Goal: Ask a question

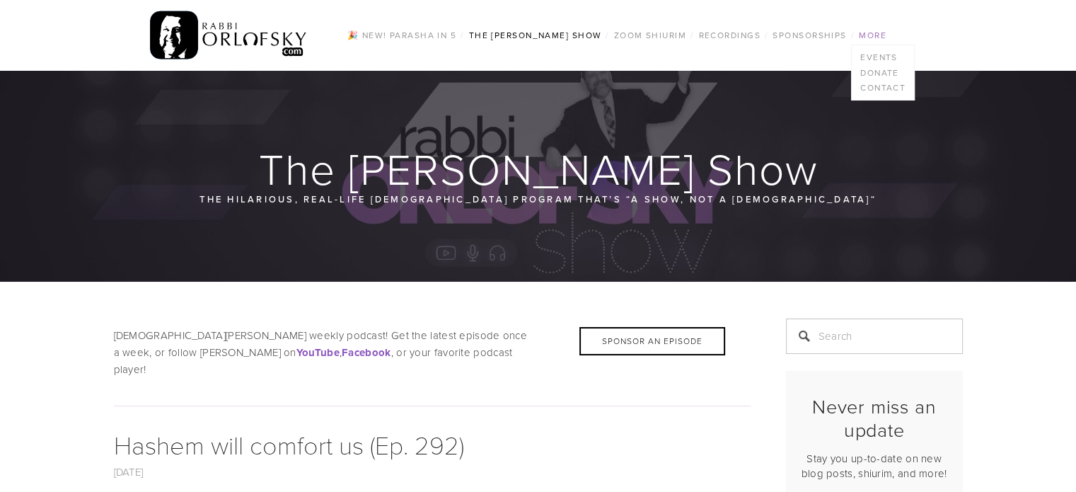
click at [888, 34] on link "More" at bounding box center [873, 35] width 36 height 18
click at [880, 89] on link "Contact" at bounding box center [883, 88] width 62 height 16
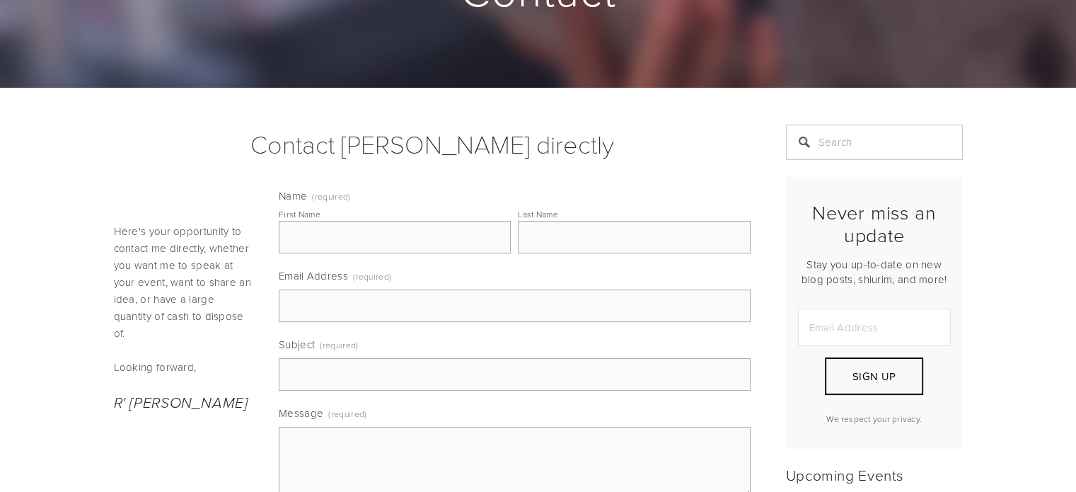
scroll to position [212, 0]
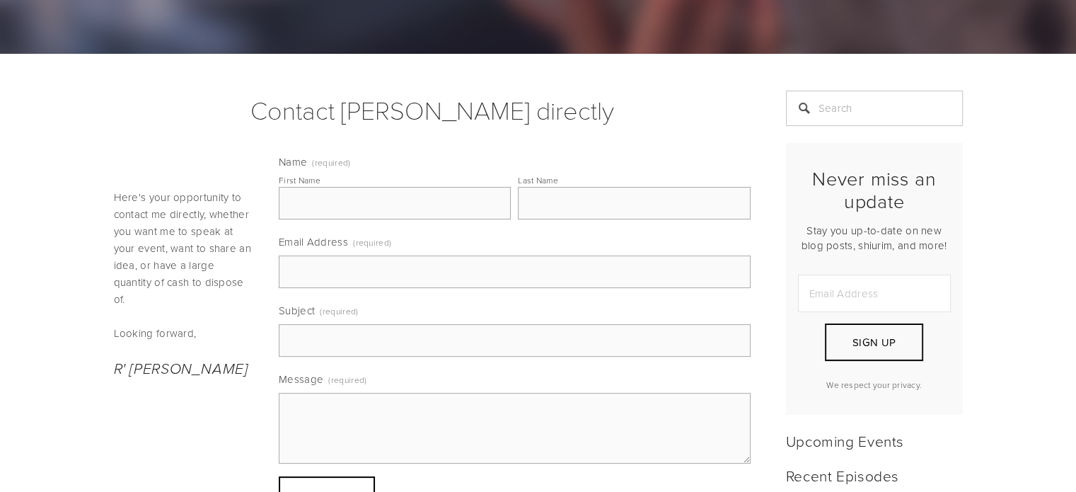
click at [340, 341] on input "Subject (required)" at bounding box center [515, 340] width 472 height 33
type input "Q"
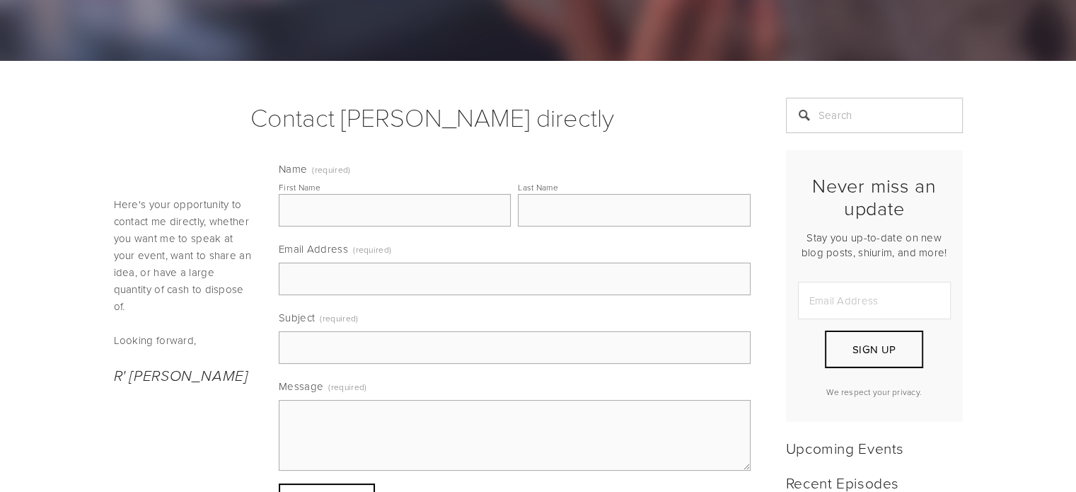
scroll to position [283, 0]
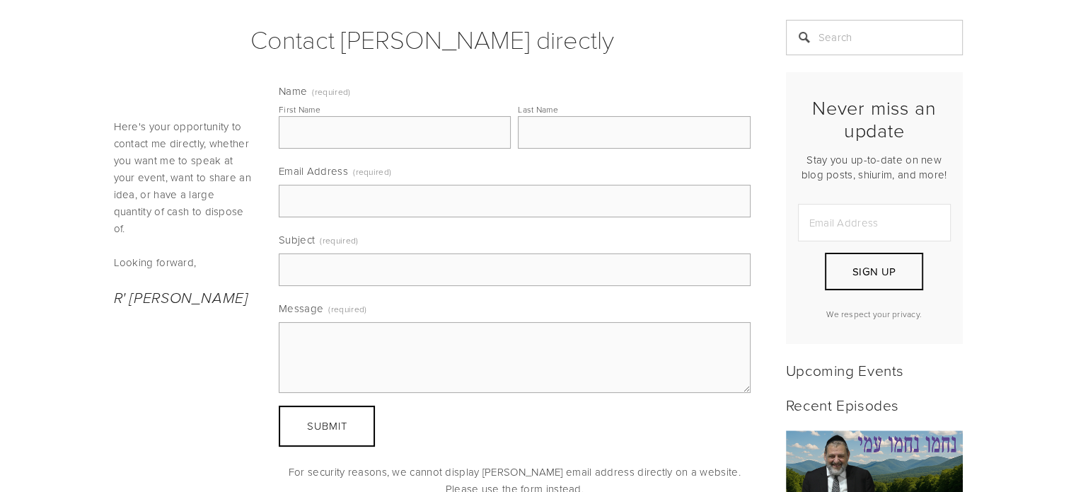
click at [352, 133] on input "First Name" at bounding box center [395, 132] width 232 height 33
type input "Anonymous"
click at [374, 197] on input "Email Address (required)" at bounding box center [515, 201] width 472 height 33
click at [297, 254] on input "Subject (required)" at bounding box center [515, 269] width 472 height 33
type input "Q and A"
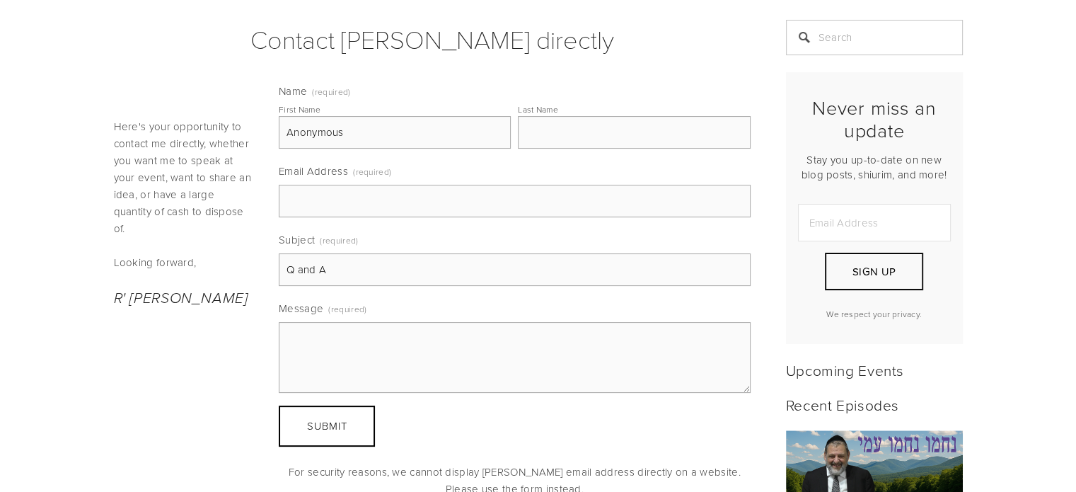
click at [326, 346] on textarea "Message (required)" at bounding box center [515, 357] width 472 height 71
paste textarea "I have a question for your q and a. Recently my 17 yr old son told me about som…"
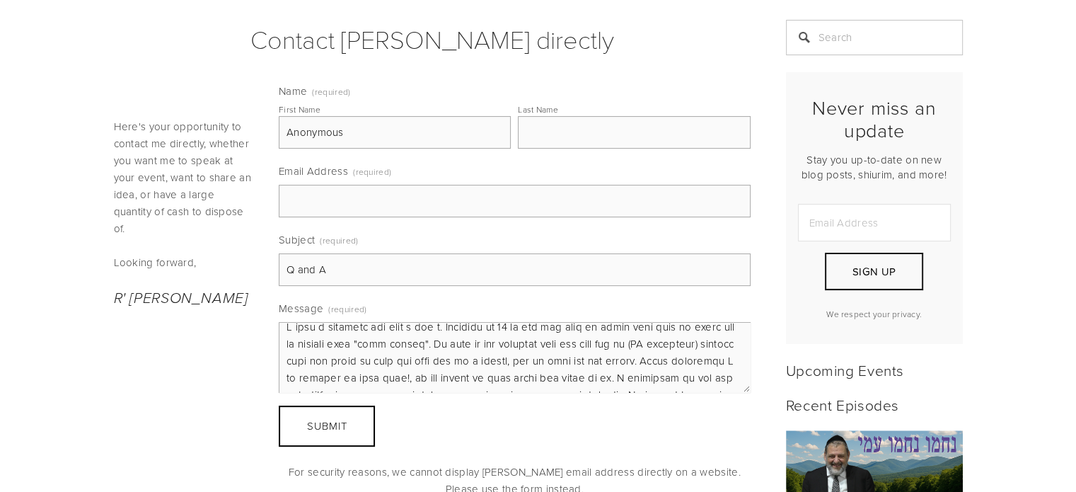
scroll to position [0, 0]
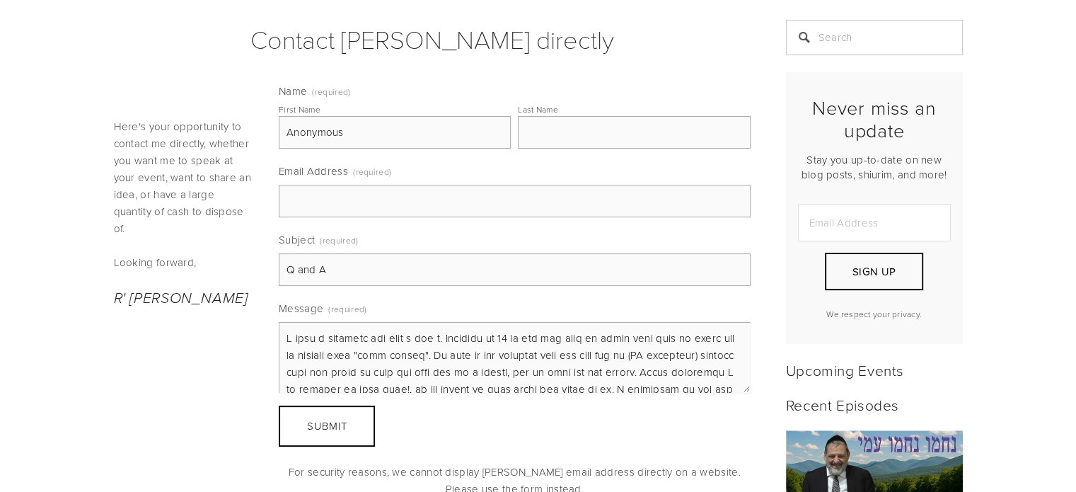
type textarea "I have a question for your q and a. Recently my 17 yr old son told me about som…"
click at [480, 203] on input "Email Address (required)" at bounding box center [515, 201] width 472 height 33
type input "ronin02@gmail.com"
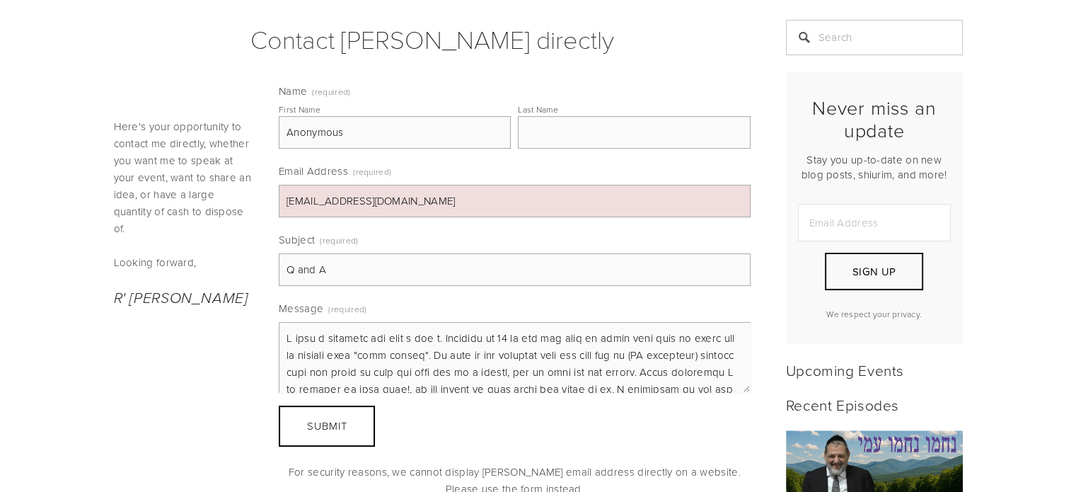
click at [351, 265] on input "Q and A" at bounding box center [515, 269] width 472 height 33
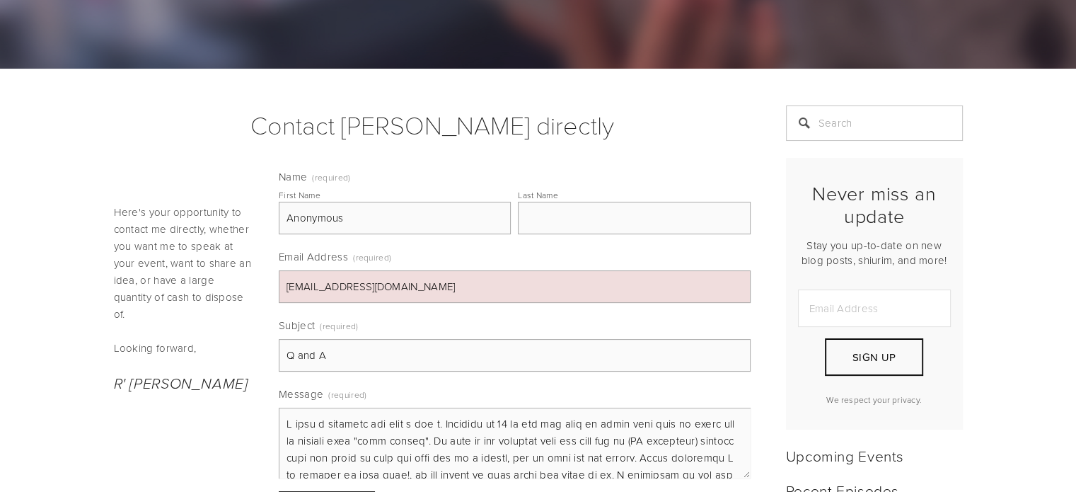
scroll to position [212, 0]
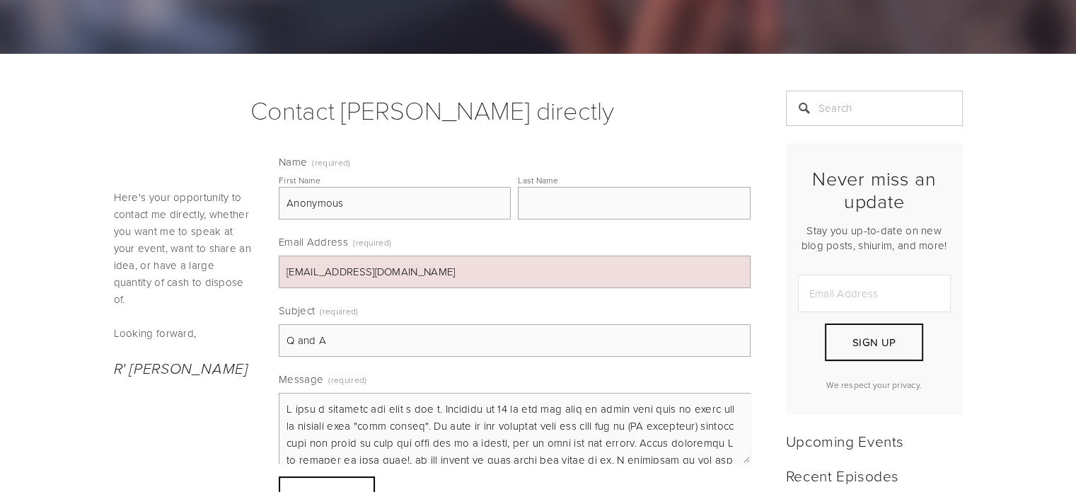
click at [285, 340] on input "Q and A" at bounding box center [515, 340] width 472 height 33
click at [328, 339] on input "Questions for Q and A" at bounding box center [515, 340] width 472 height 33
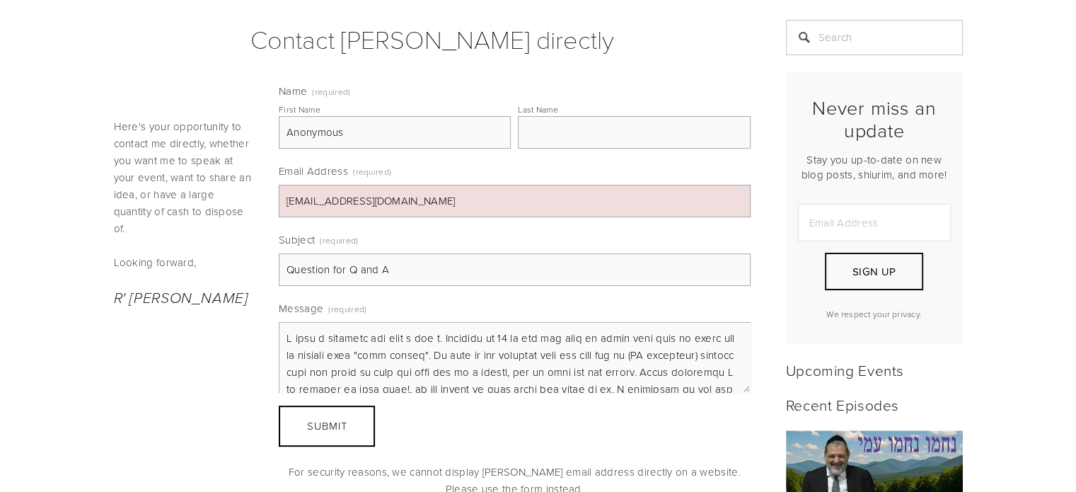
scroll to position [71, 0]
type input "Question for Q and A"
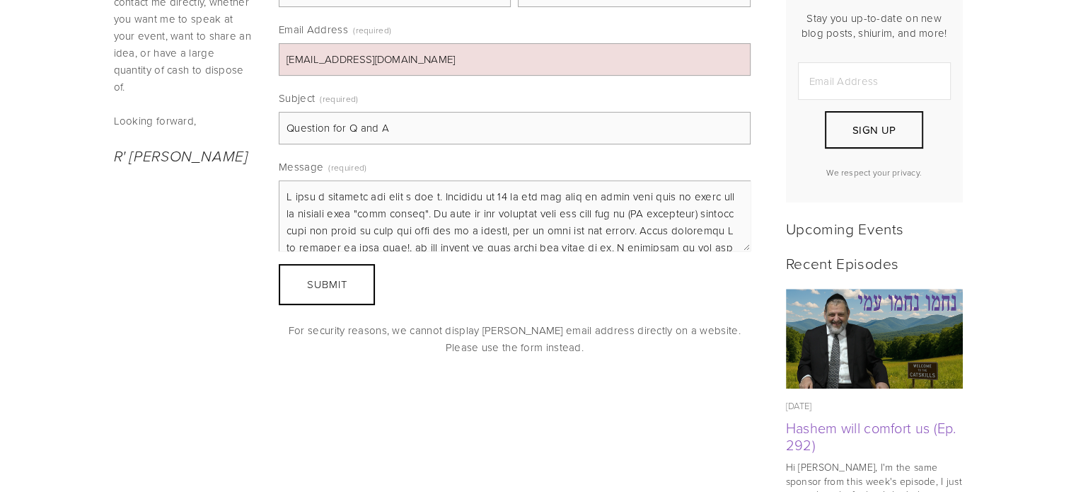
scroll to position [0, 0]
drag, startPoint x: 643, startPoint y: 238, endPoint x: 288, endPoint y: 191, distance: 358.3
click at [288, 191] on textarea "Message (required)" at bounding box center [515, 215] width 472 height 71
type textarea "I"
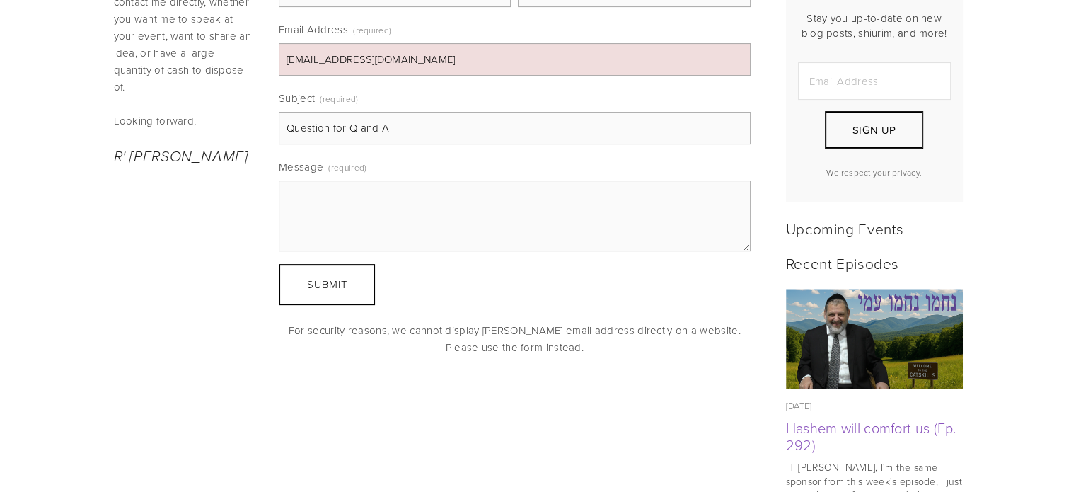
paste textarea "I have a question for your q and a. Recently my 17 yr old son told me about som…"
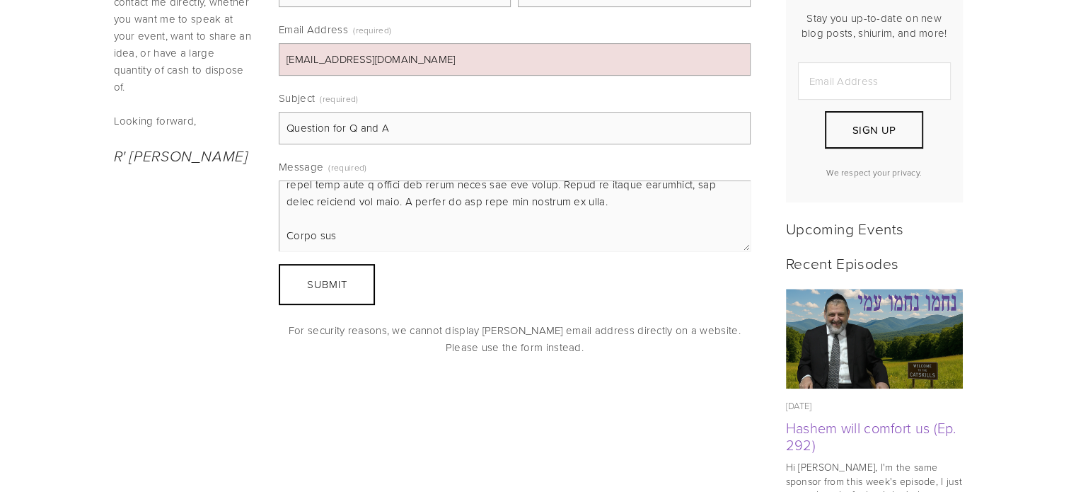
scroll to position [276, 0]
click at [328, 218] on textarea "Message (required)" at bounding box center [515, 215] width 472 height 71
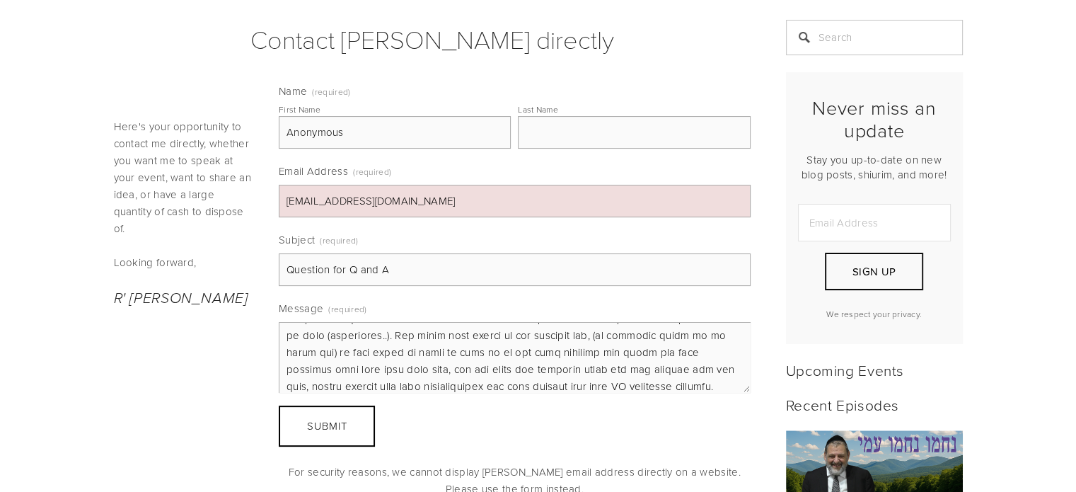
scroll to position [0, 0]
type textarea "I have a question for your q and a. Recently my 17 yr old son told me about som…"
drag, startPoint x: 389, startPoint y: 200, endPoint x: 213, endPoint y: 210, distance: 176.4
click at [213, 210] on div "Here's your opportunity to contact me directly, whether you want me to speak at…" at bounding box center [432, 290] width 661 height 431
paste input "denaleahf987"
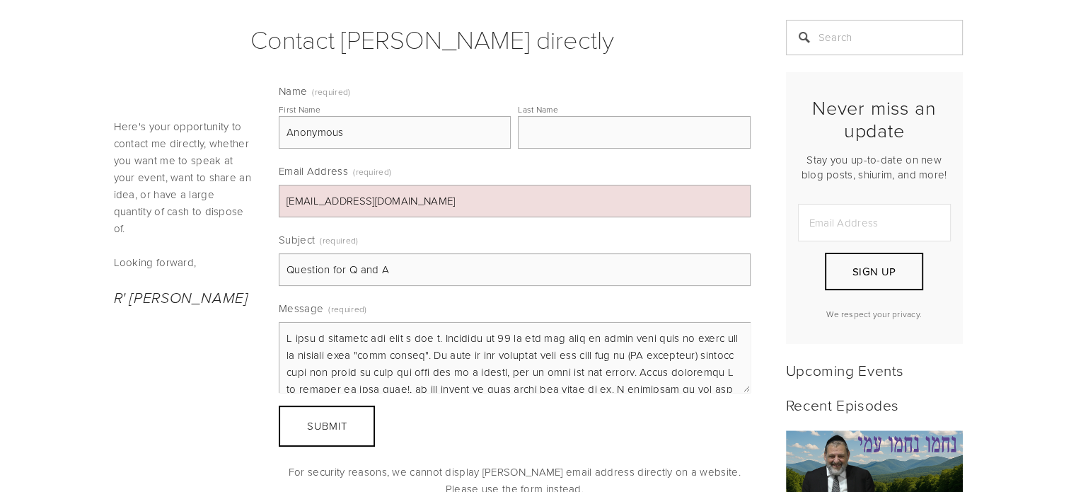
type input "denaleahf987@gmail.com"
click at [118, 396] on div "Here's your opportunity to contact me directly, whether you want me to speak at…" at bounding box center [432, 290] width 661 height 431
click at [309, 435] on button "Submit Submit" at bounding box center [327, 425] width 96 height 41
click at [324, 427] on span "Submit" at bounding box center [327, 425] width 40 height 15
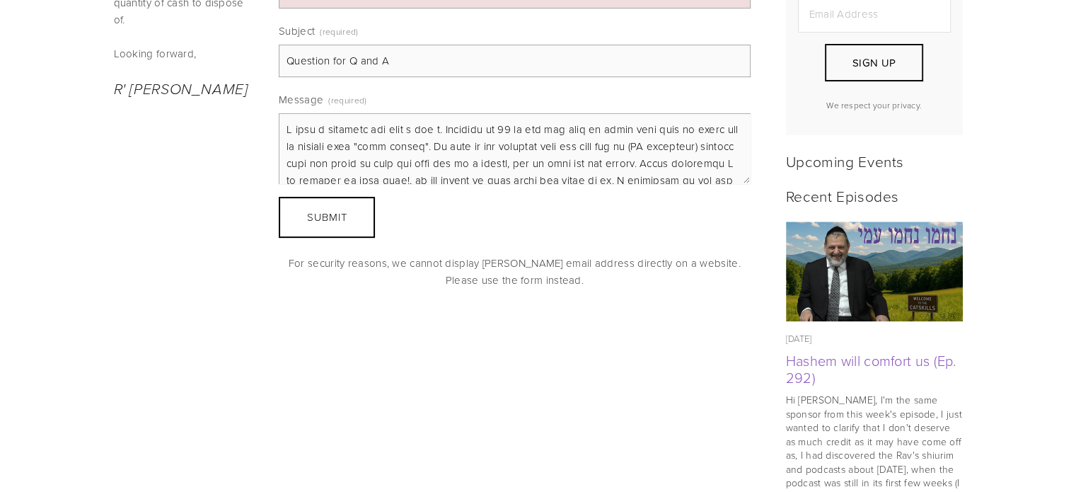
scroll to position [495, 0]
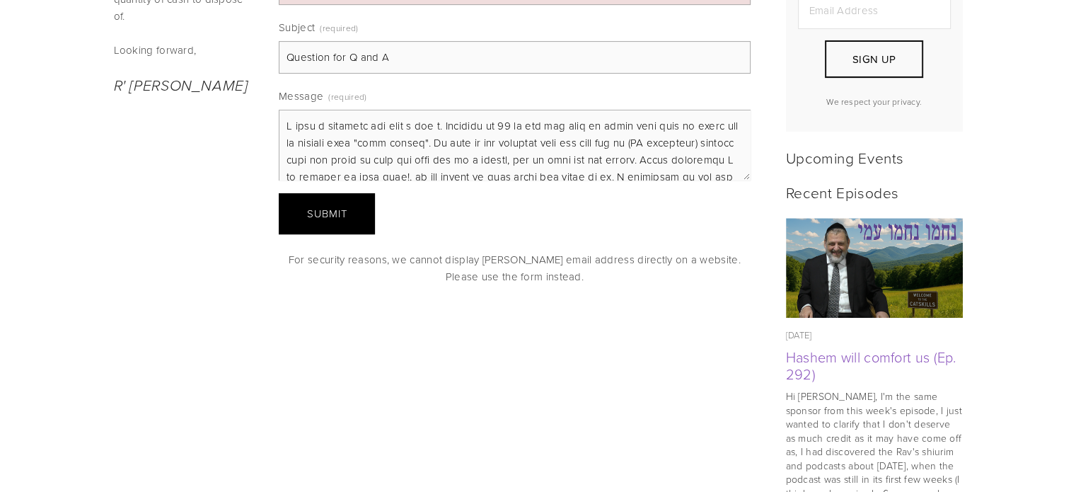
click at [313, 212] on span "Submit" at bounding box center [327, 213] width 40 height 15
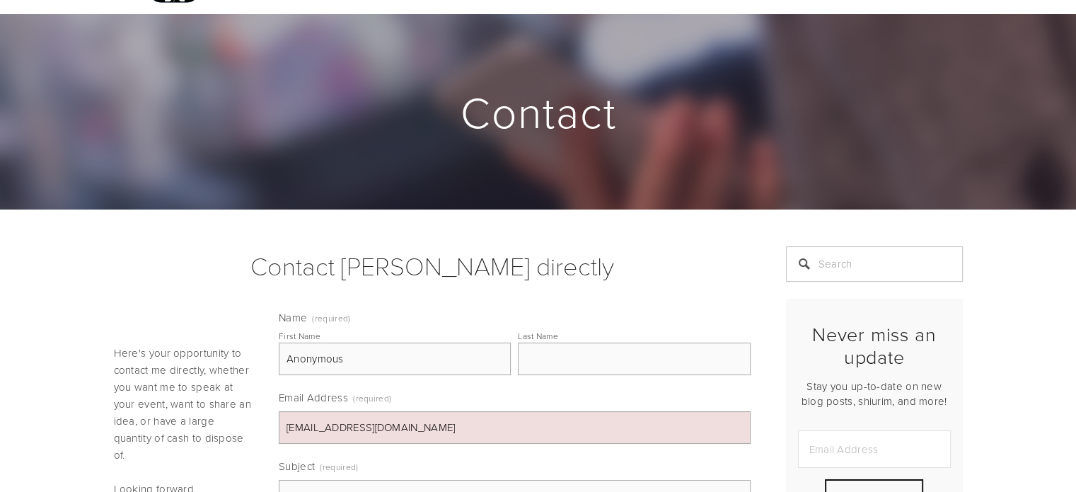
scroll to position [0, 0]
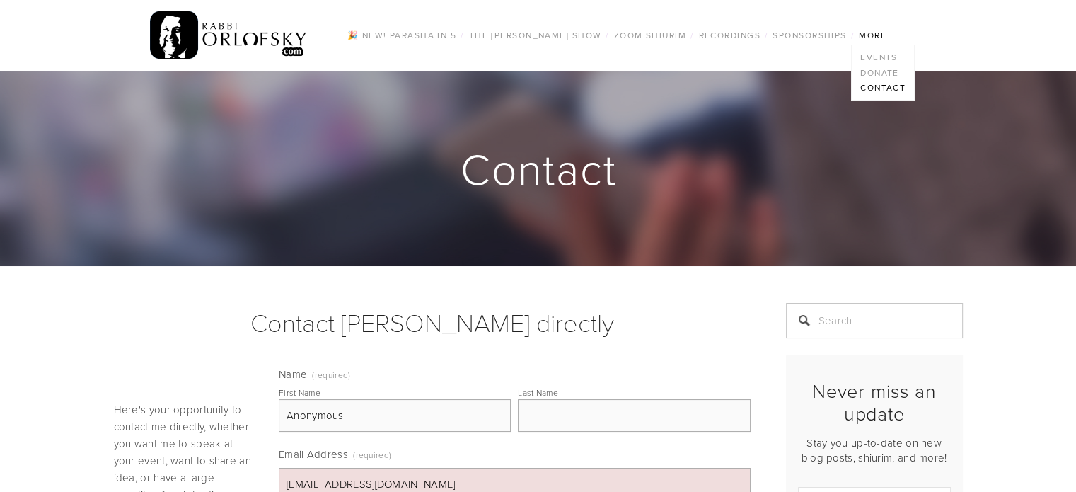
click at [872, 88] on link "Contact" at bounding box center [883, 88] width 62 height 16
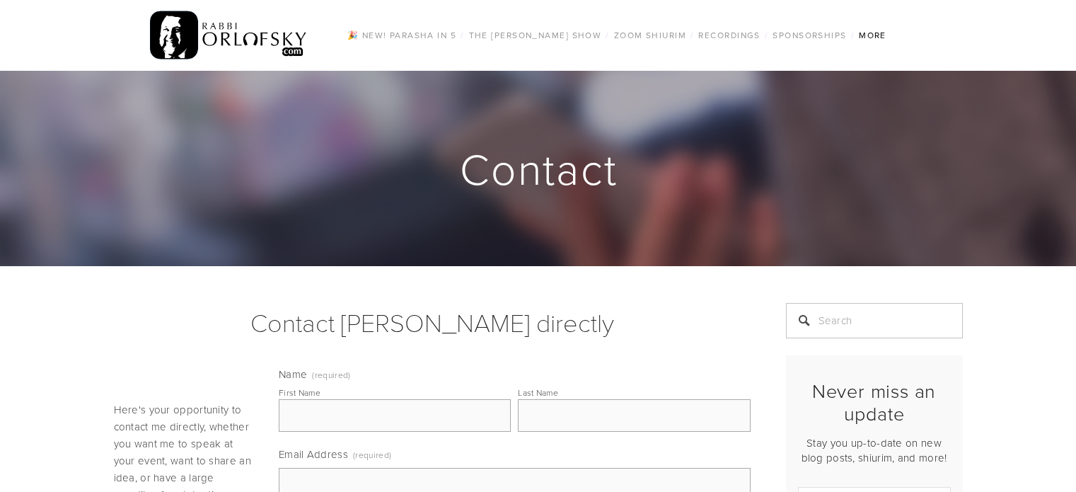
scroll to position [424, 0]
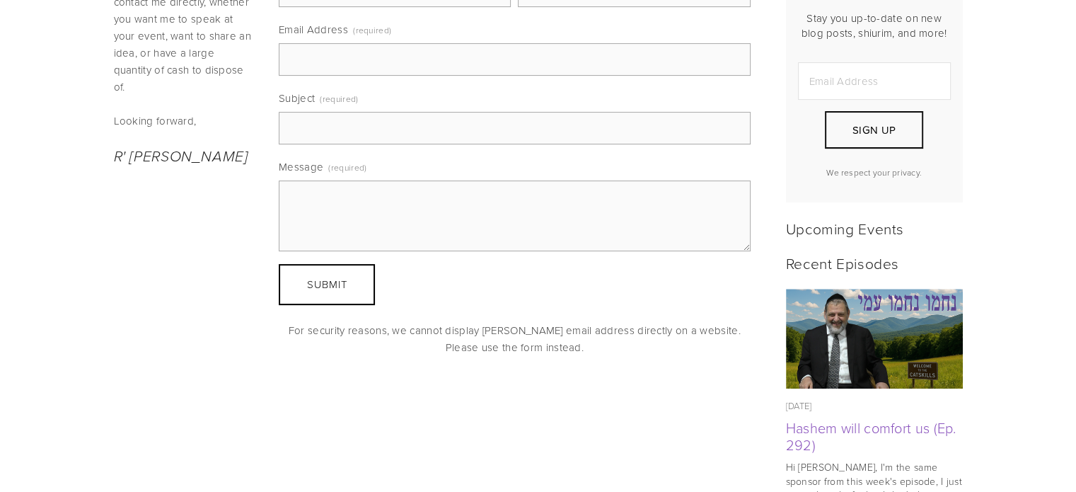
click at [367, 195] on textarea "Message (required)" at bounding box center [515, 215] width 472 height 71
paste textarea "denaleahf987@gmail.com"
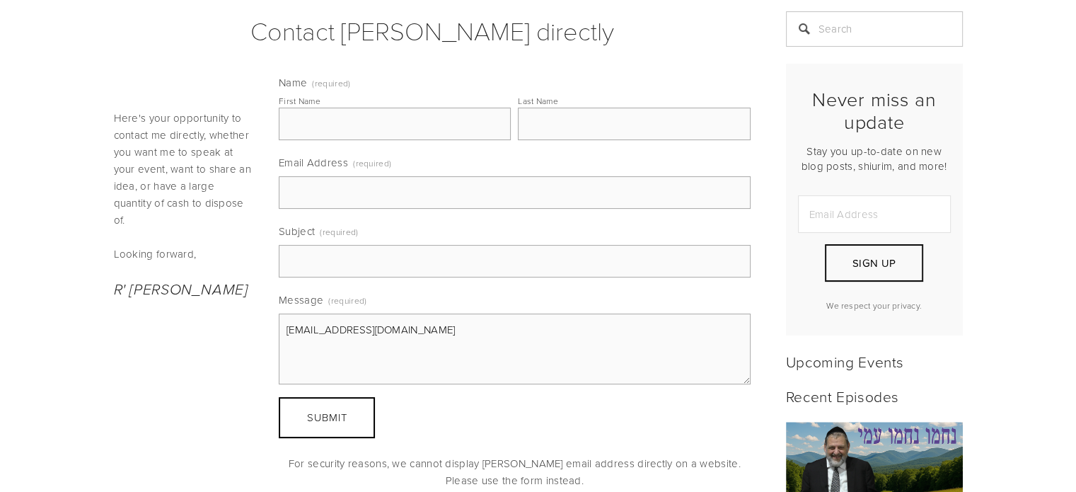
scroll to position [283, 0]
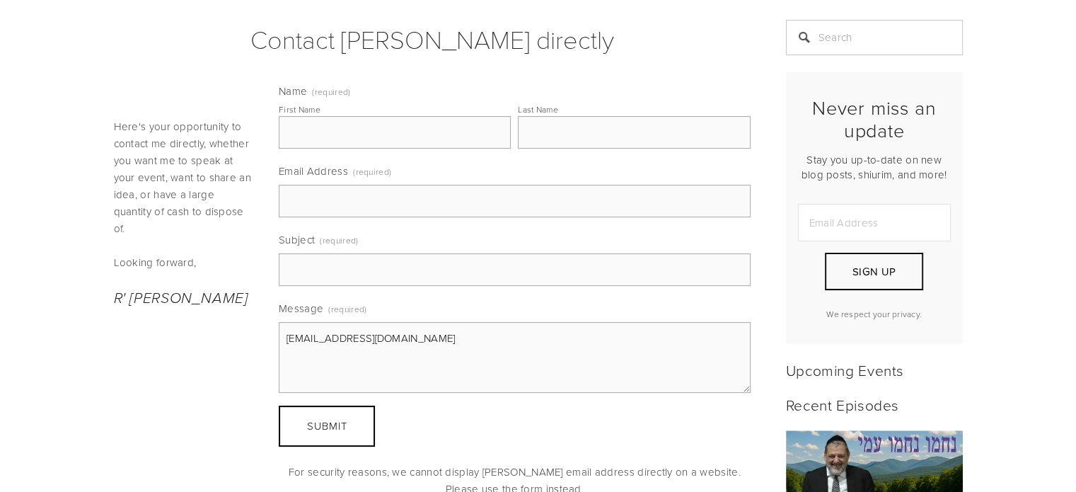
type textarea "denaleahf987@gmail.com"
click at [351, 208] on input "Email Address (required)" at bounding box center [515, 201] width 472 height 33
paste input "denaleahf987@gmail.com"
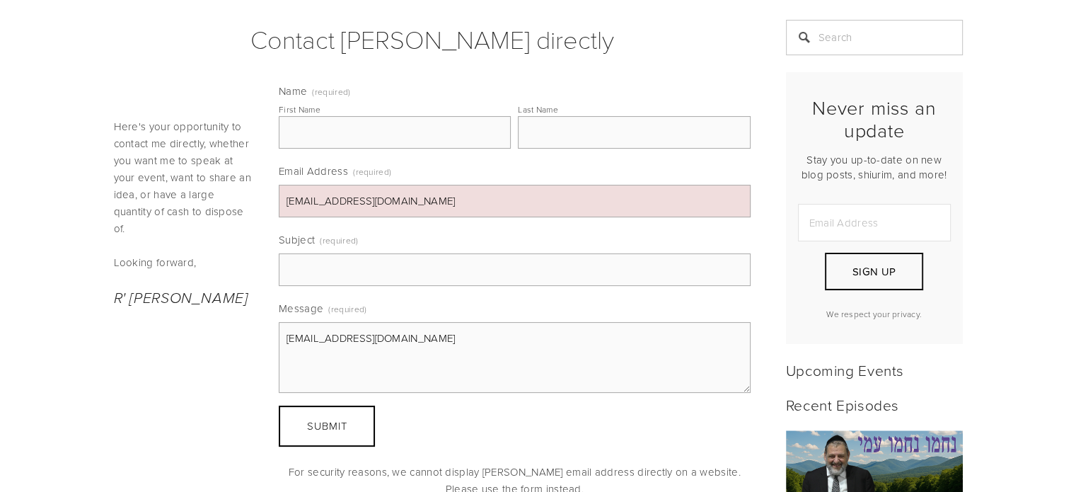
type input "denaleahf987@gmail.com"
click at [351, 127] on input "First Name" at bounding box center [395, 132] width 232 height 33
click at [255, 369] on div "Here's your opportunity to contact me directly, whether you want me to speak at…" at bounding box center [432, 290] width 661 height 431
drag, startPoint x: 450, startPoint y: 189, endPoint x: 279, endPoint y: 200, distance: 170.9
click at [279, 200] on input "denaleahf987@gmail.com" at bounding box center [515, 201] width 472 height 33
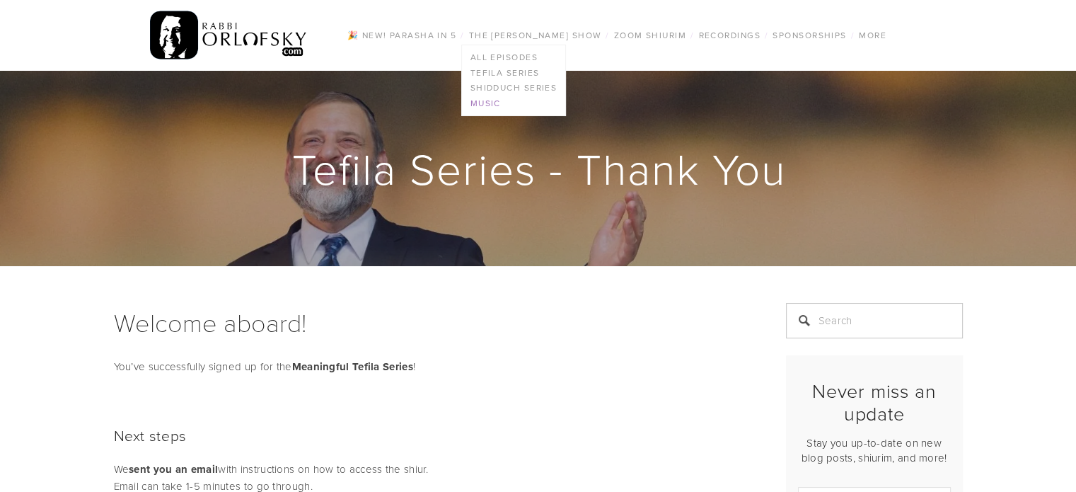
click at [487, 105] on link "Music" at bounding box center [514, 104] width 104 height 16
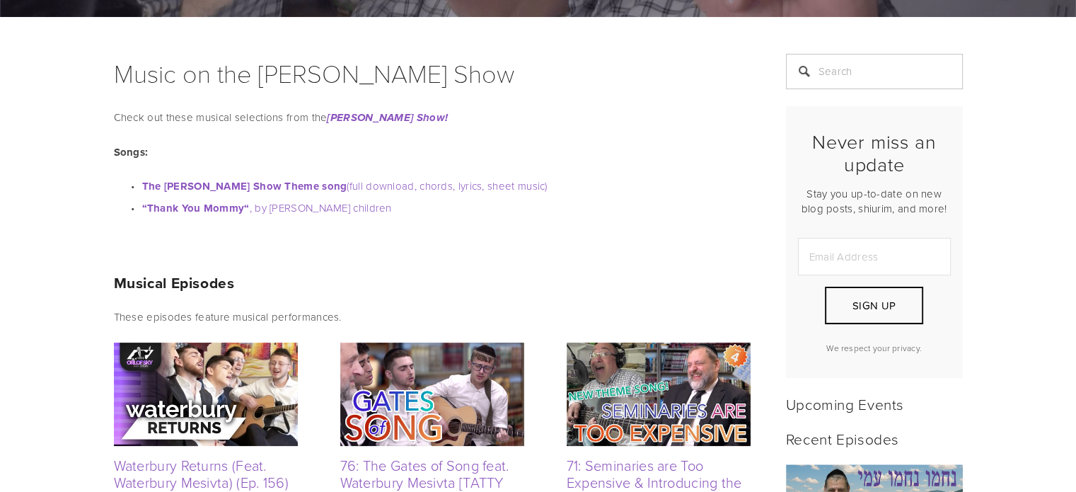
scroll to position [212, 0]
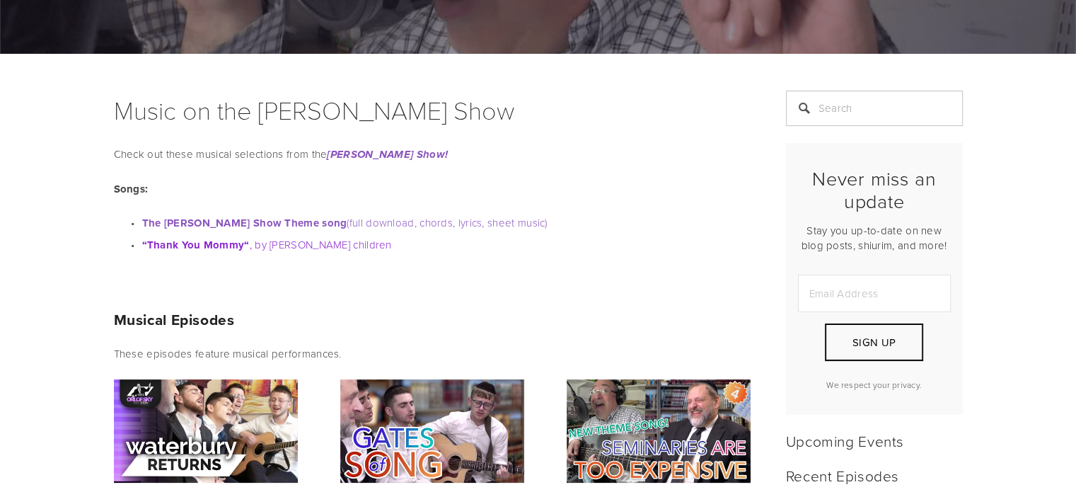
click at [199, 246] on strong "“Thank You Mommy“" at bounding box center [196, 245] width 108 height 16
